Goal: Information Seeking & Learning: Learn about a topic

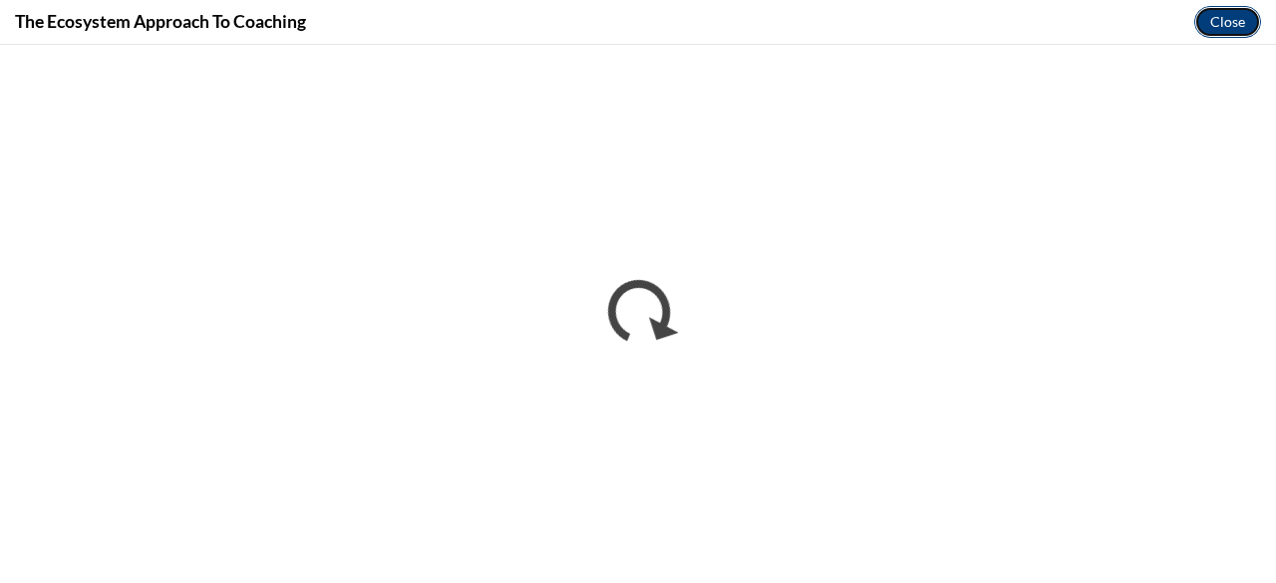
click at [1227, 23] on button "Close" at bounding box center [1227, 22] width 67 height 32
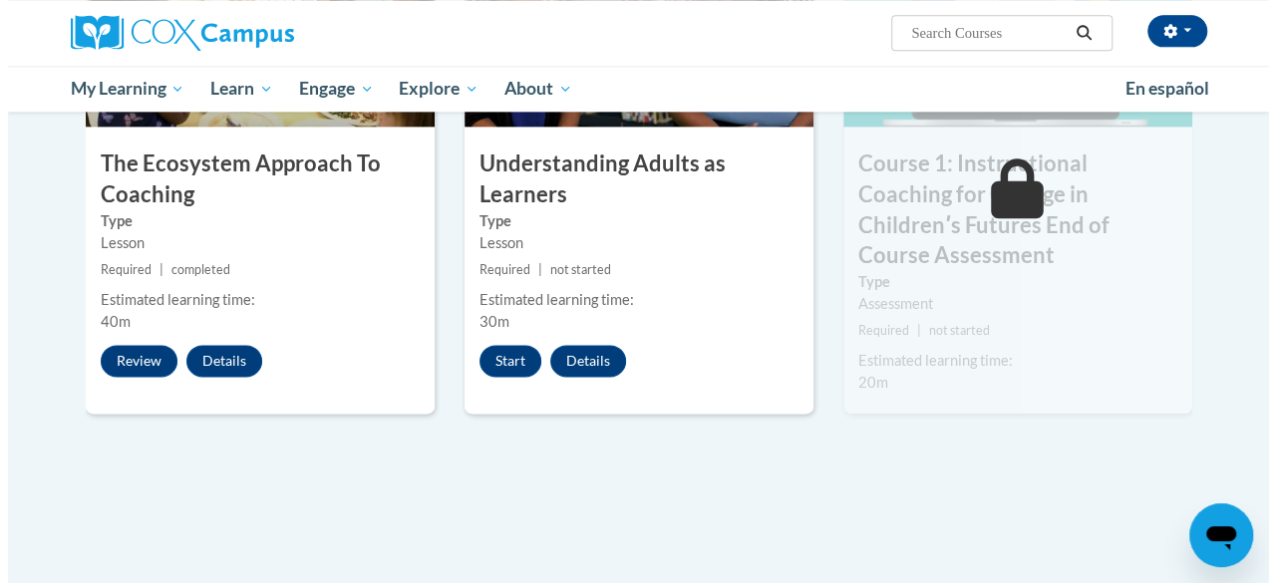
scroll to position [1196, 0]
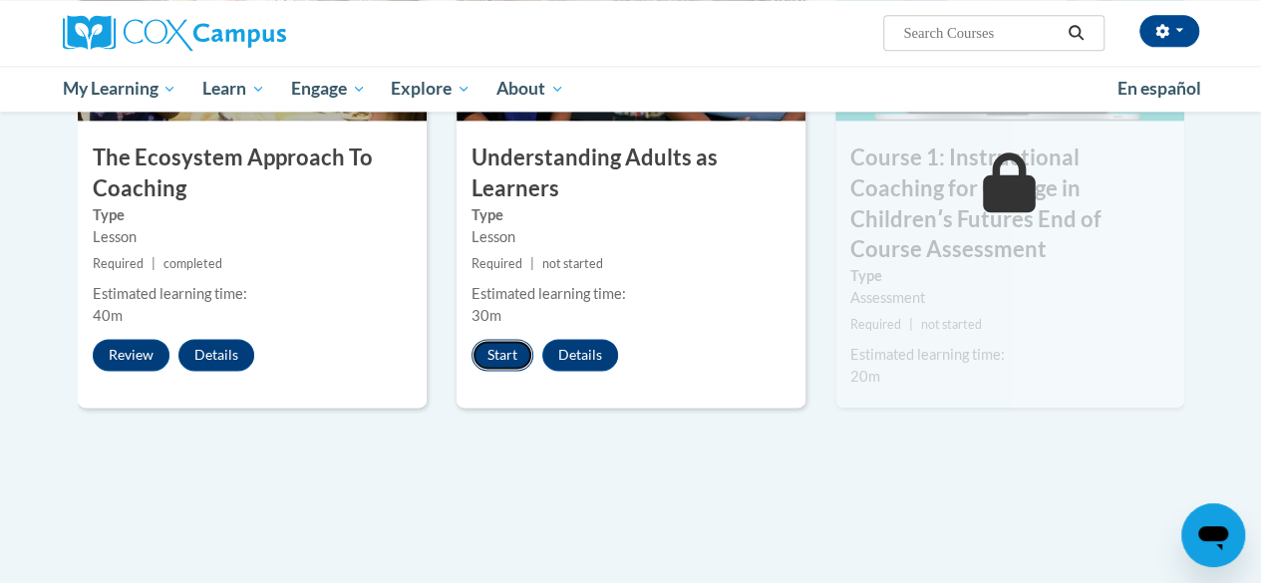
click at [493, 351] on button "Start" at bounding box center [502, 355] width 62 height 32
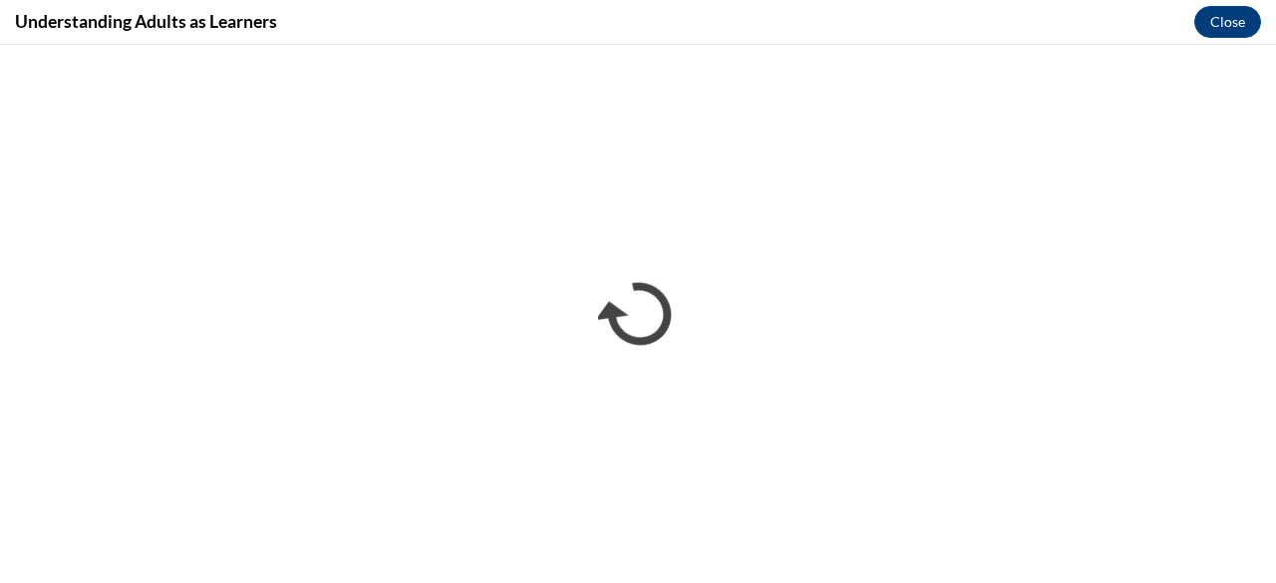
scroll to position [0, 0]
